Goal: Task Accomplishment & Management: Use online tool/utility

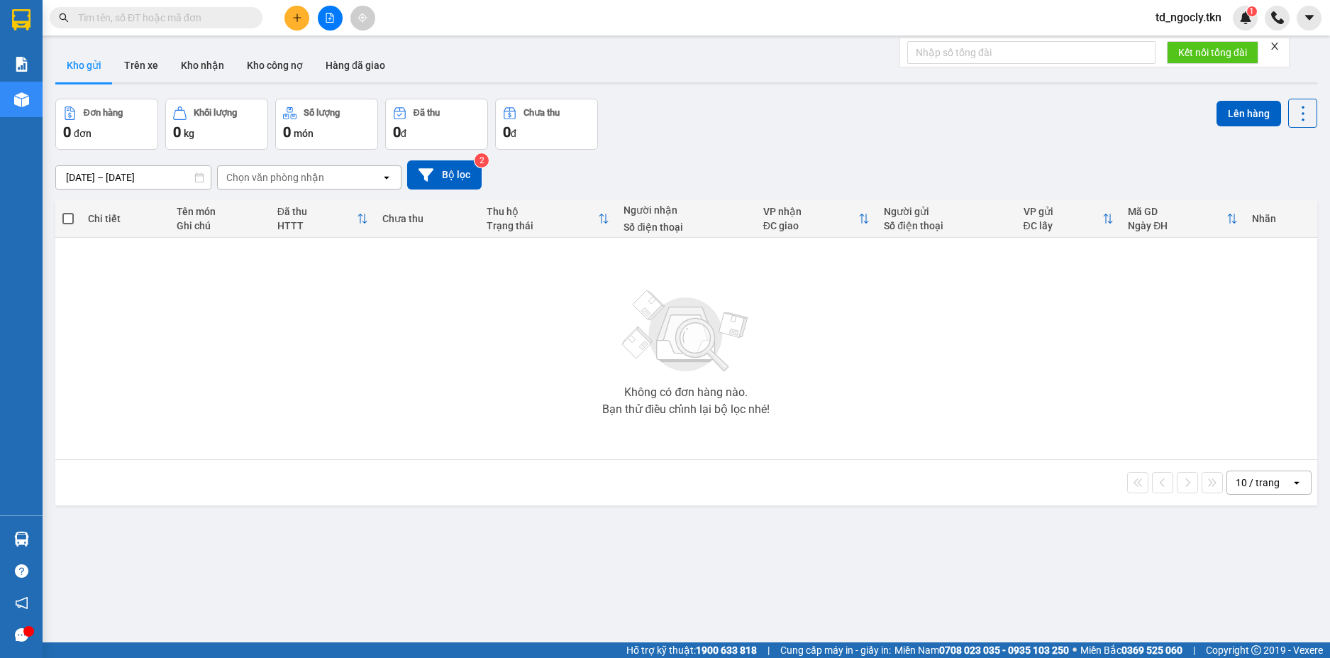
paste input "0856916146"
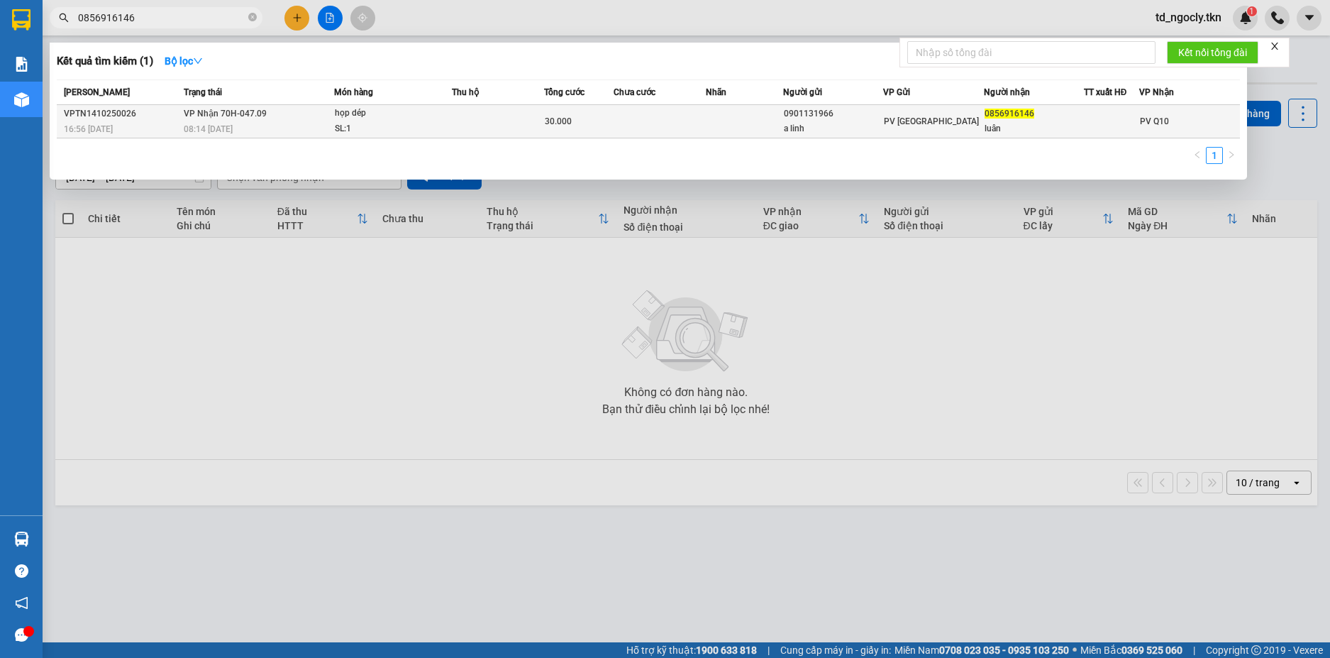
type input "0856916146"
click at [296, 116] on td "VP Nhận 70H-047.09 08:14 [DATE]" at bounding box center [257, 121] width 154 height 33
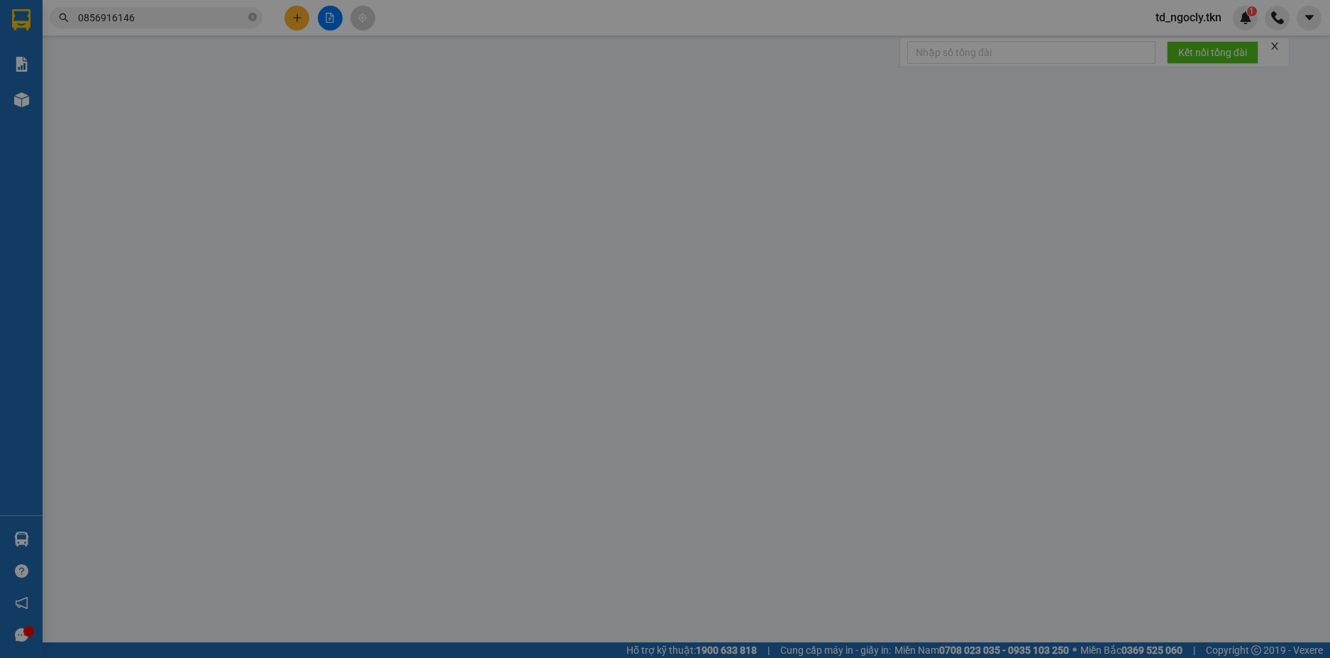
type input "0901131966"
type input "a linh"
type input "0856916146"
type input "luân"
type input "30.000"
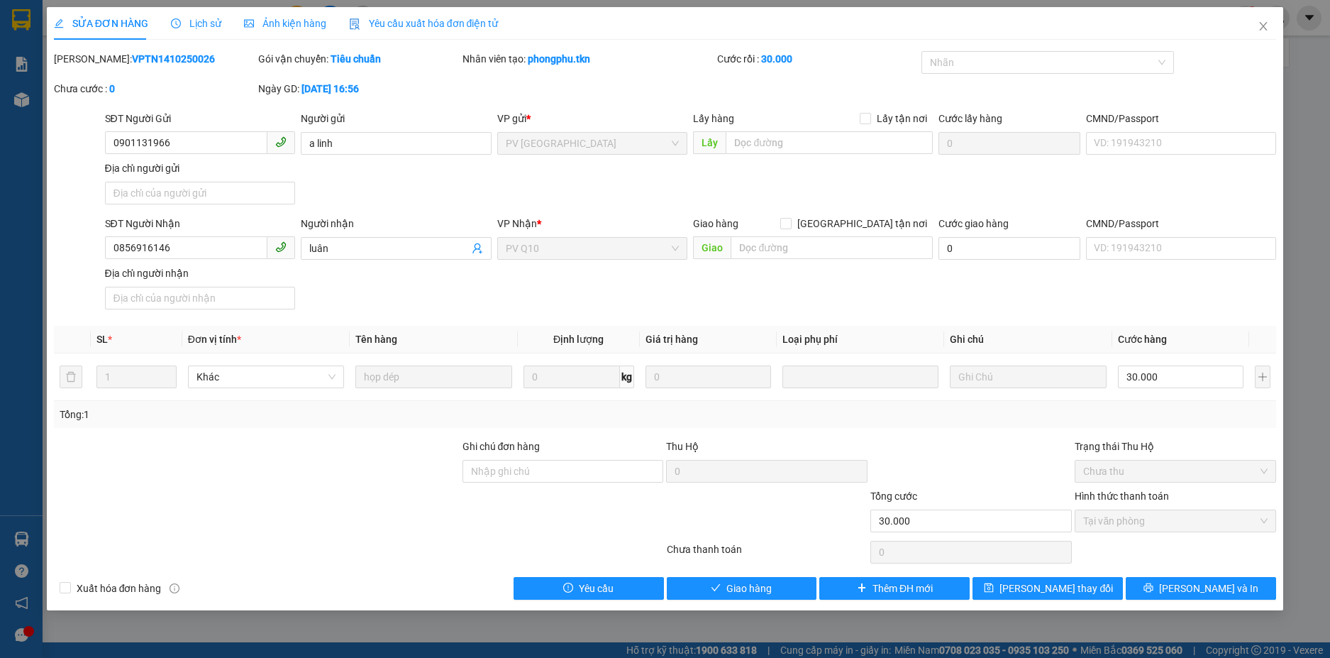
click at [209, 29] on span "Lịch sử" at bounding box center [196, 23] width 50 height 11
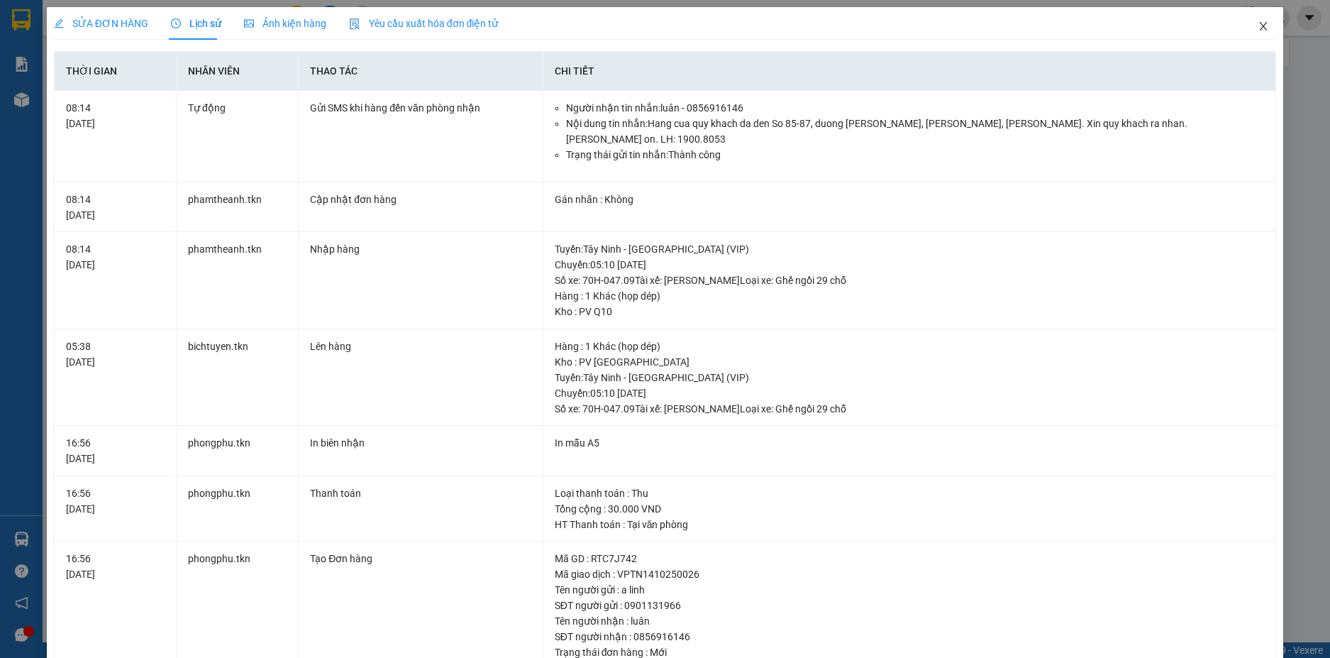
click at [1258, 26] on icon "close" at bounding box center [1263, 26] width 11 height 11
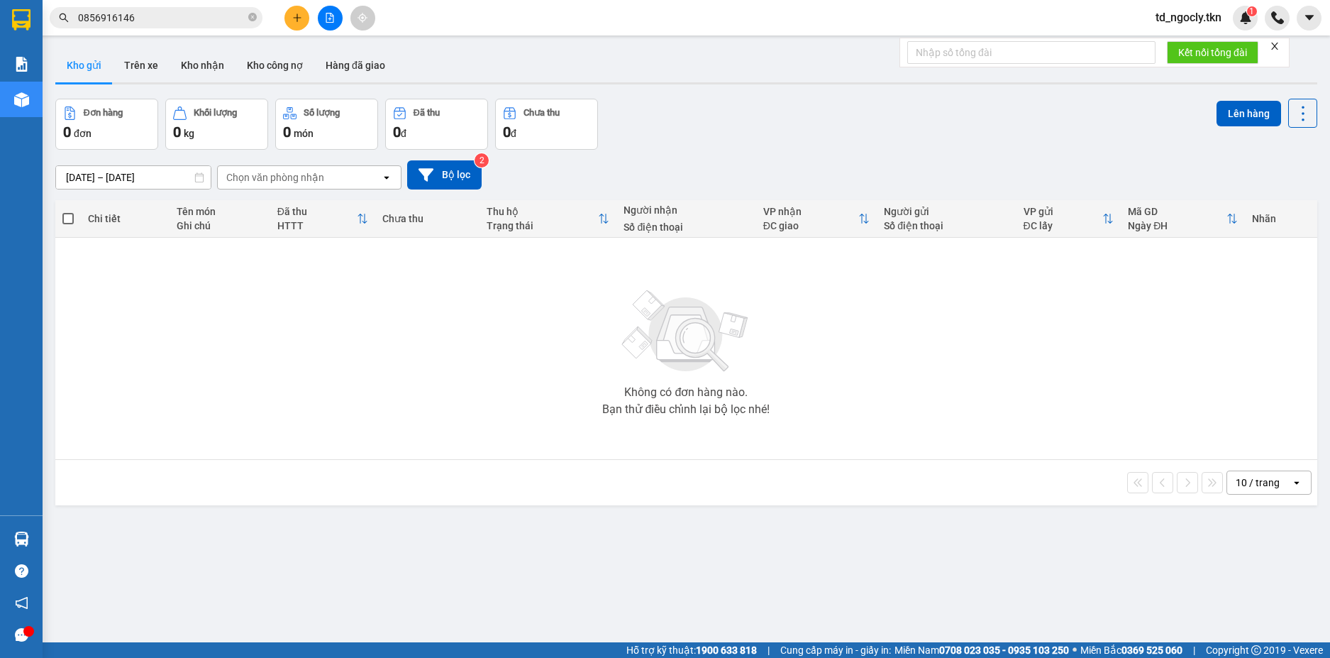
click at [167, 16] on input "0856916146" at bounding box center [161, 18] width 167 height 16
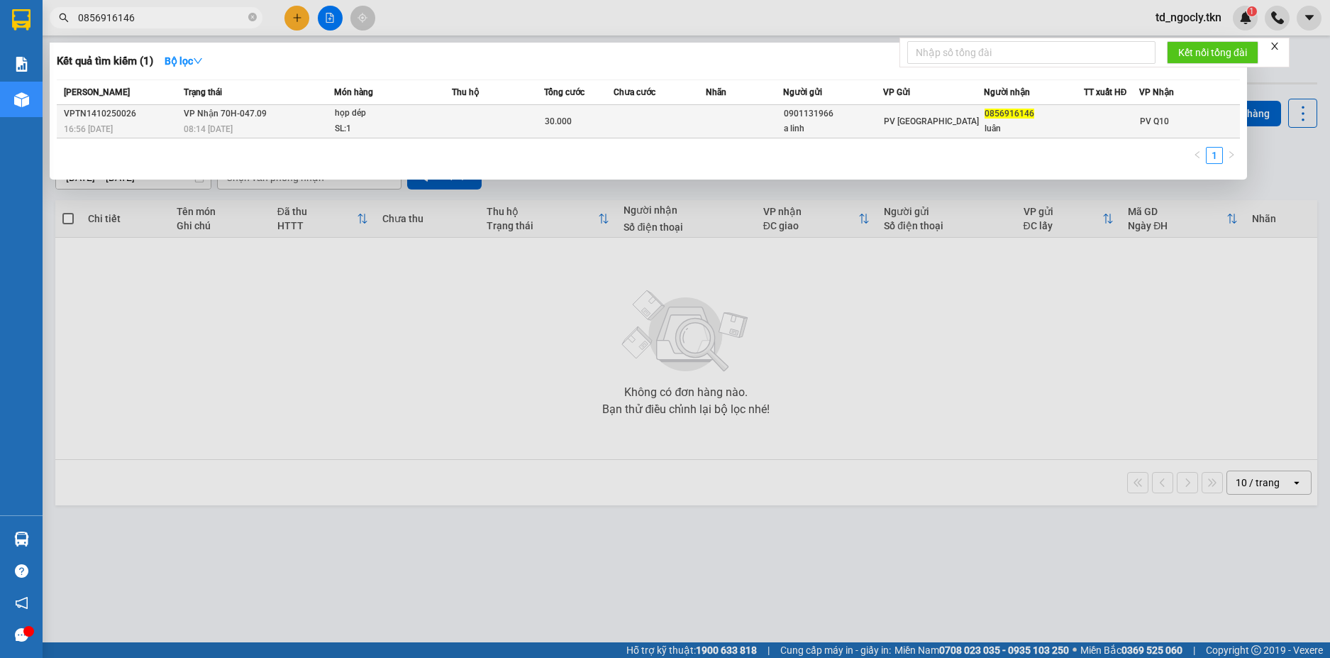
click at [577, 135] on td "30.000" at bounding box center [579, 121] width 70 height 33
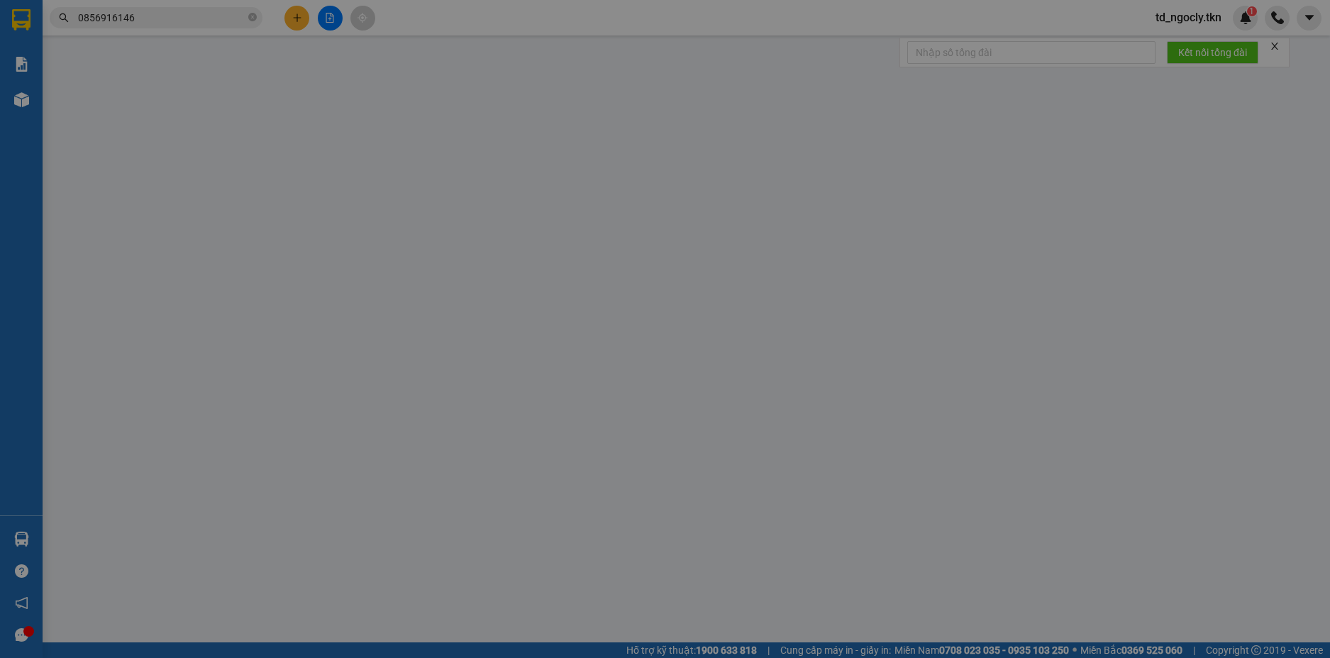
type input "0901131966"
type input "a linh"
type input "0856916146"
type input "luân"
type input "30.000"
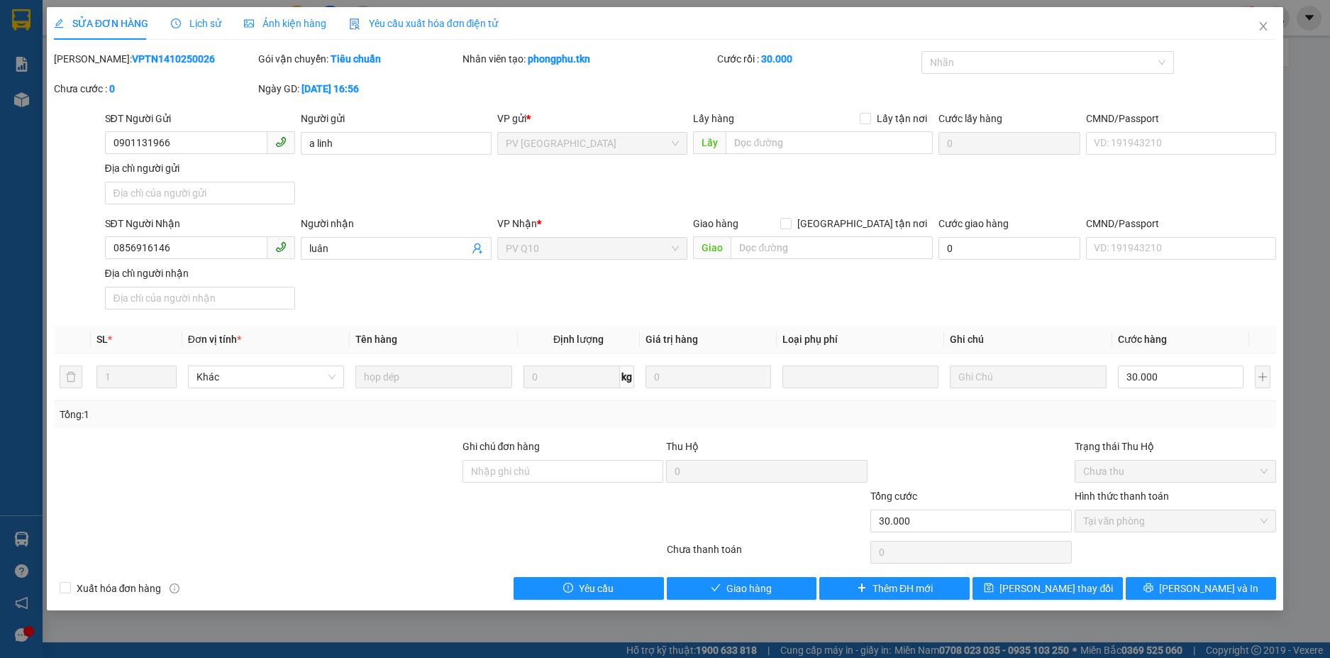
click at [204, 26] on span "Lịch sử" at bounding box center [196, 23] width 50 height 11
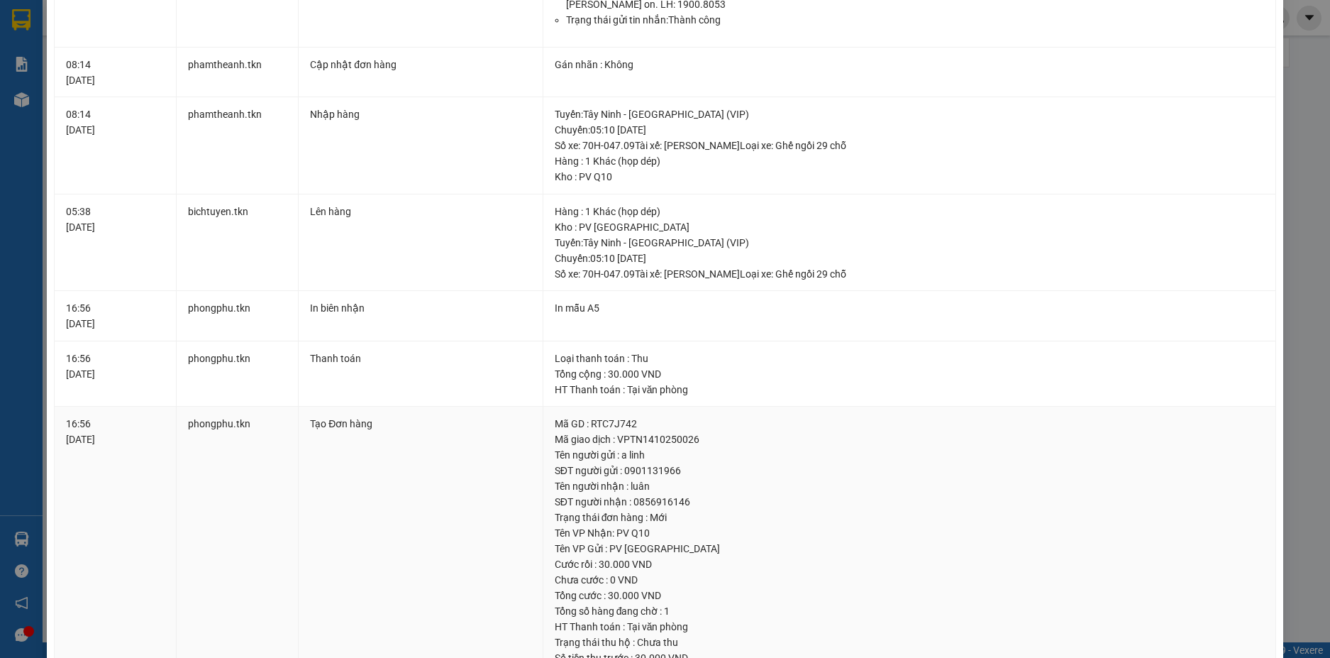
scroll to position [211, 0]
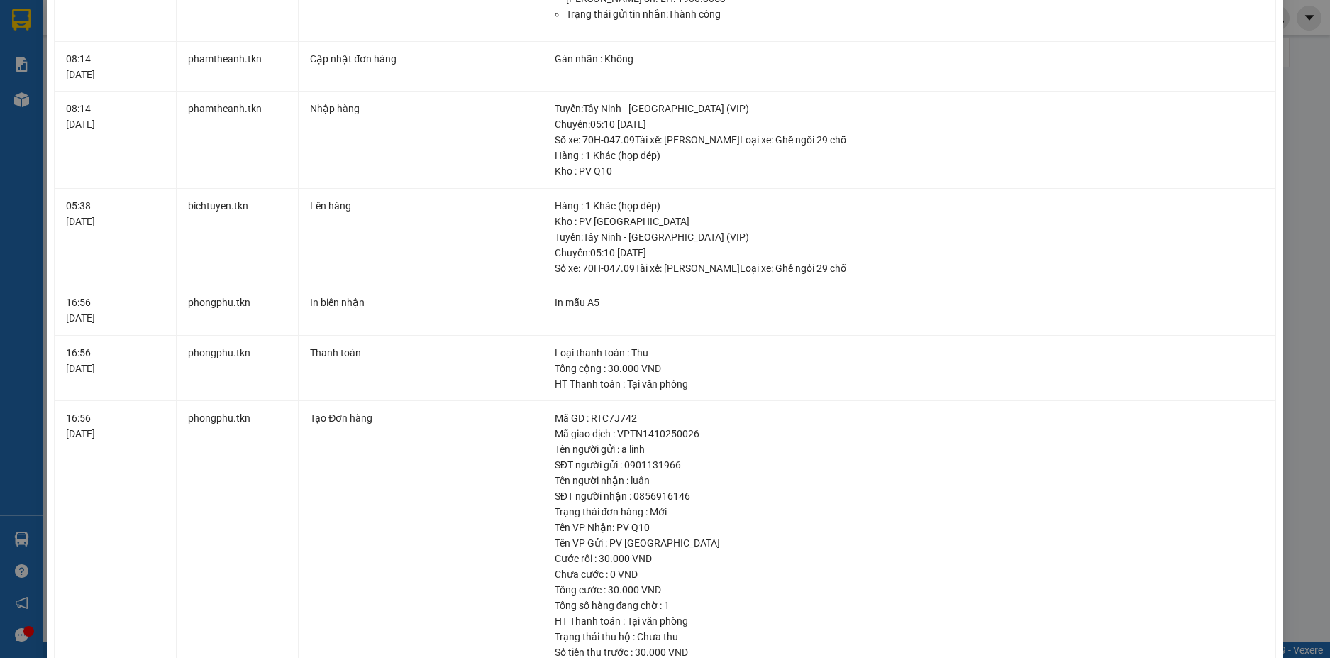
drag, startPoint x: 1310, startPoint y: 179, endPoint x: 1268, endPoint y: 89, distance: 98.4
click at [1310, 177] on div "SỬA ĐƠN HÀNG Lịch sử Ảnh kiện hàng Yêu cầu xuất hóa đơn điện tử Total Paid Fee …" at bounding box center [665, 329] width 1330 height 658
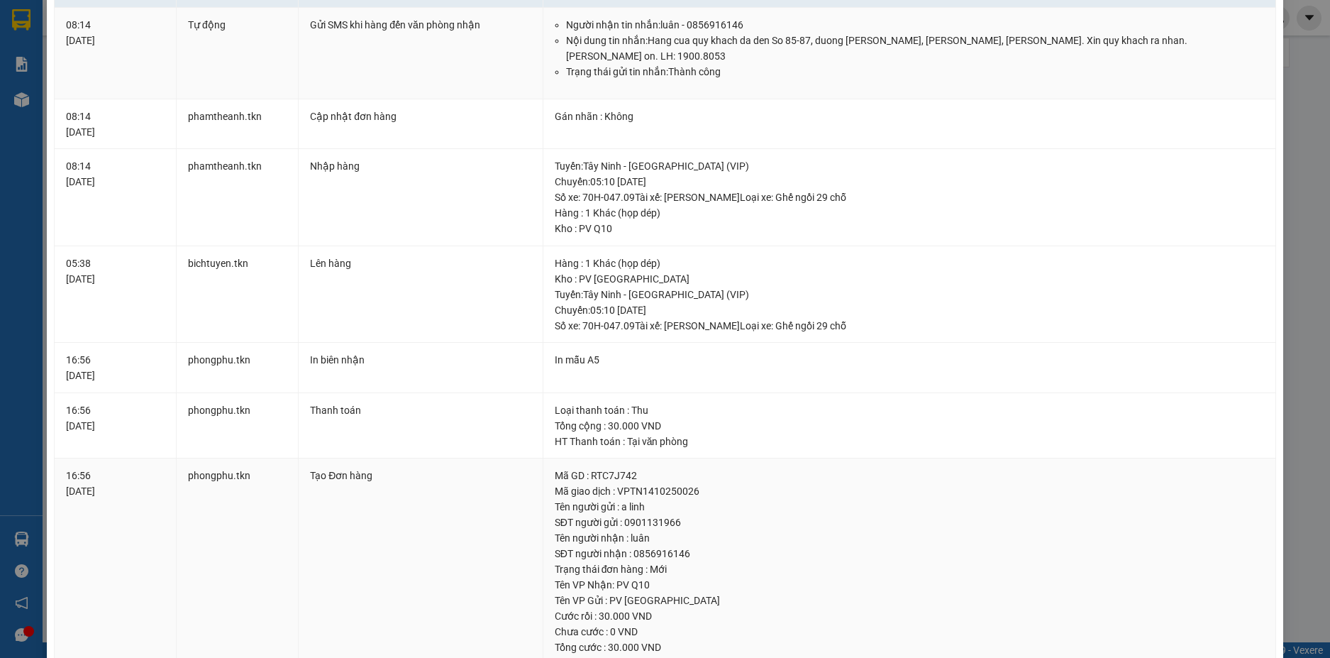
scroll to position [0, 0]
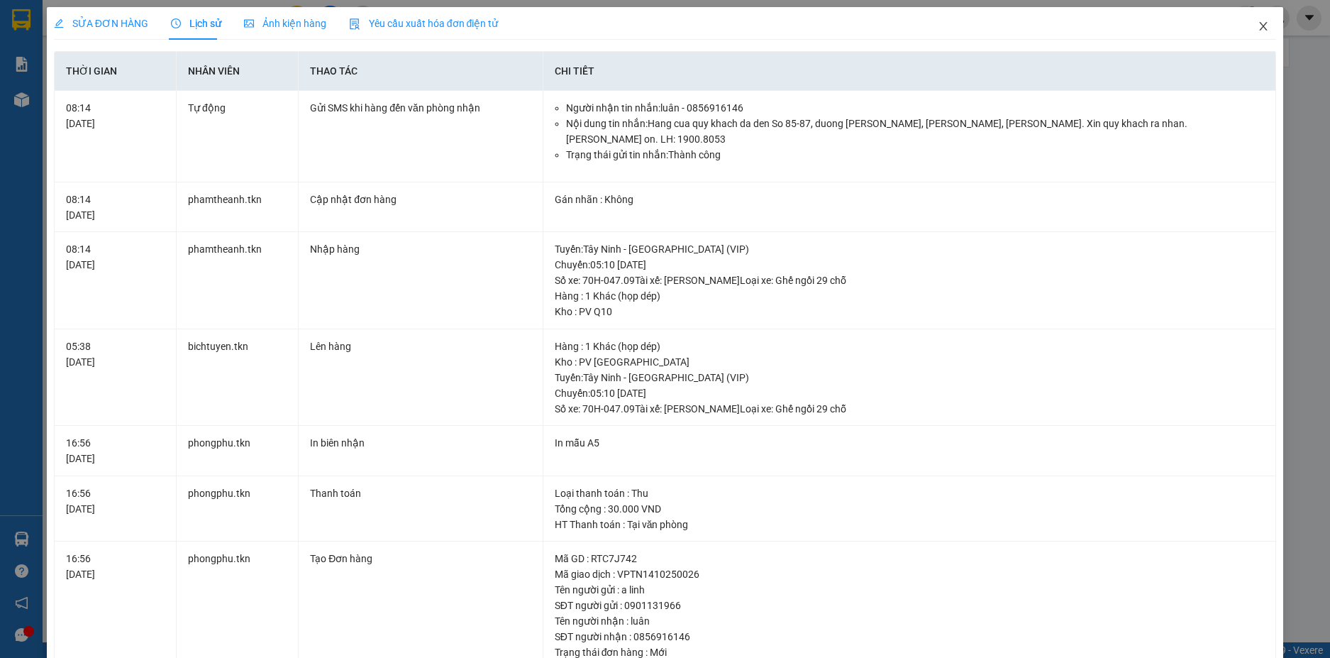
click at [1244, 33] on span "Close" at bounding box center [1264, 27] width 40 height 40
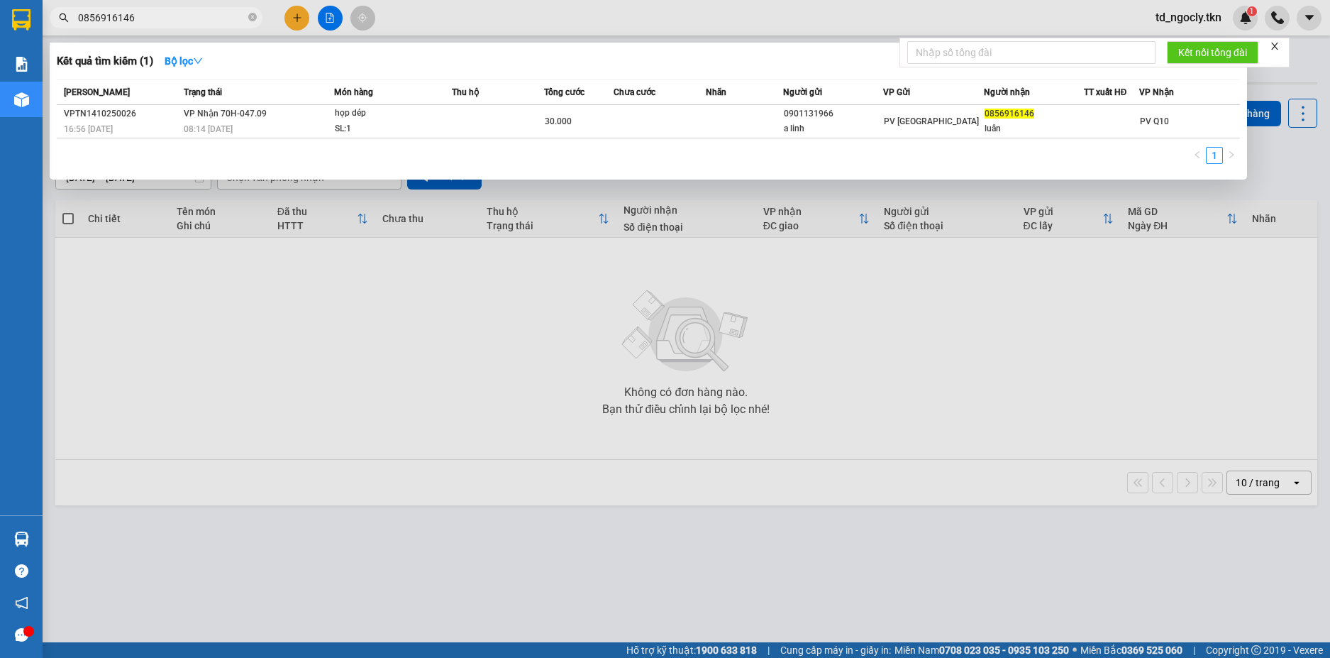
click at [208, 26] on span "0856916146" at bounding box center [156, 17] width 213 height 21
